Goal: Task Accomplishment & Management: Use online tool/utility

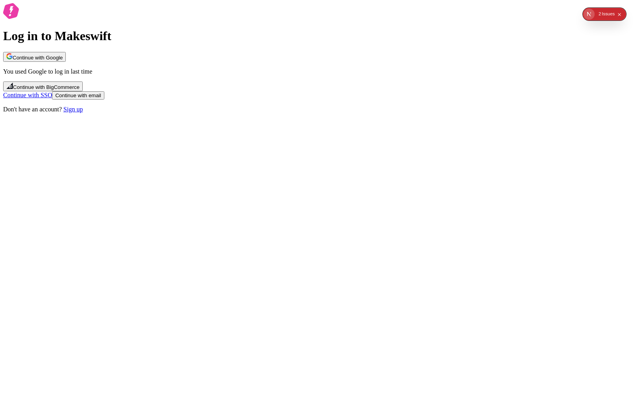
click at [66, 62] on button "Continue with Google" at bounding box center [34, 57] width 63 height 10
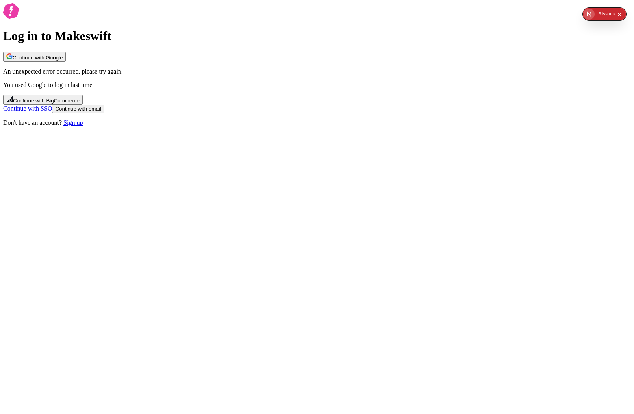
click at [66, 62] on button "Continue with Google" at bounding box center [34, 57] width 63 height 10
drag, startPoint x: 449, startPoint y: 113, endPoint x: 424, endPoint y: 130, distance: 30.1
click at [450, 113] on div "Log in to Makeswift Continue with Google An unexpected error occurred, please t…" at bounding box center [316, 64] width 627 height 123
drag, startPoint x: 458, startPoint y: 148, endPoint x: 490, endPoint y: 148, distance: 32.7
click at [458, 126] on div "Log in to Makeswift Continue with Google An unexpected error occurred, please t…" at bounding box center [316, 64] width 627 height 123
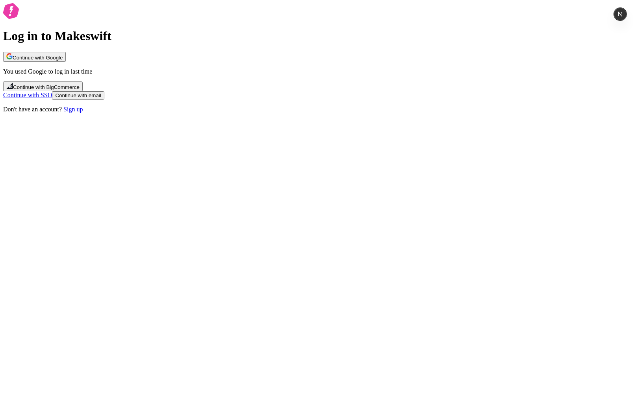
click at [63, 61] on span "Continue with Google" at bounding box center [38, 58] width 50 height 6
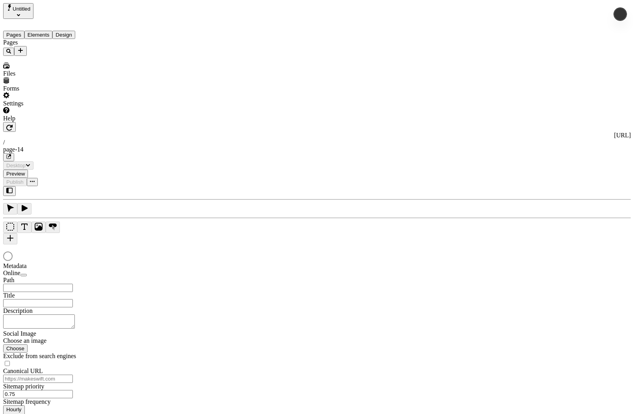
type input "/page-14"
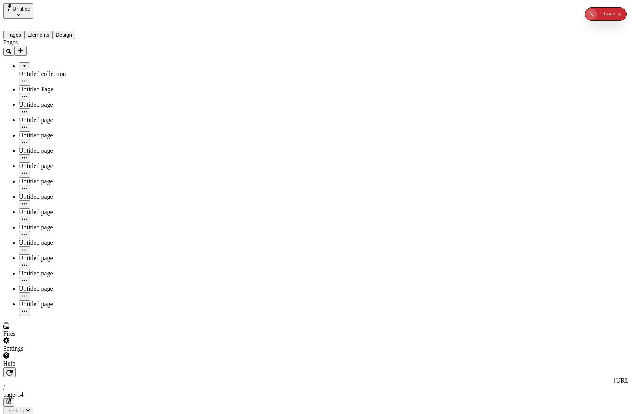
click at [49, 11] on div "Untitled" at bounding box center [50, 11] width 94 height 16
click at [30, 9] on span "Untitled" at bounding box center [22, 9] width 18 height 6
